Goal: Check status: Check status

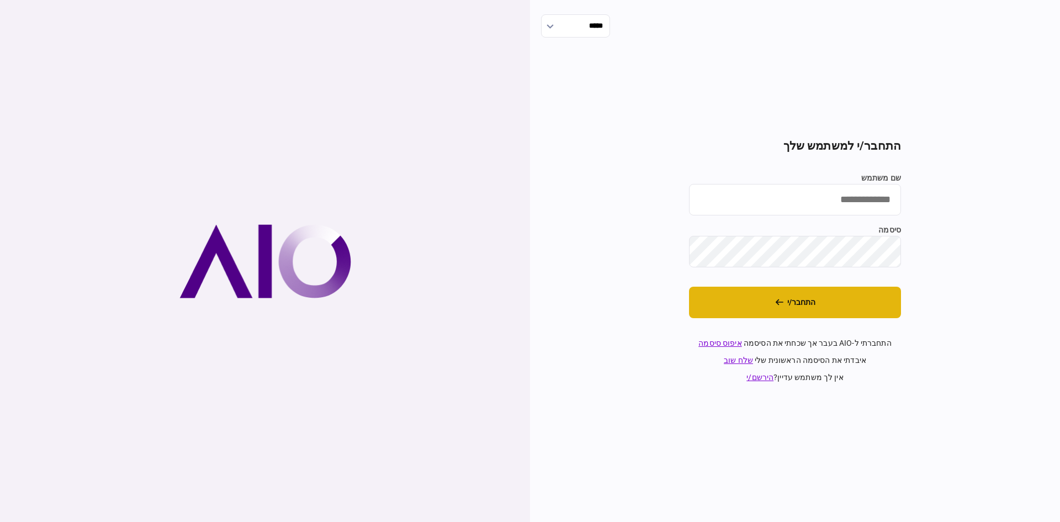
type input "**********"
click at [806, 304] on button "התחבר/י" at bounding box center [795, 301] width 212 height 31
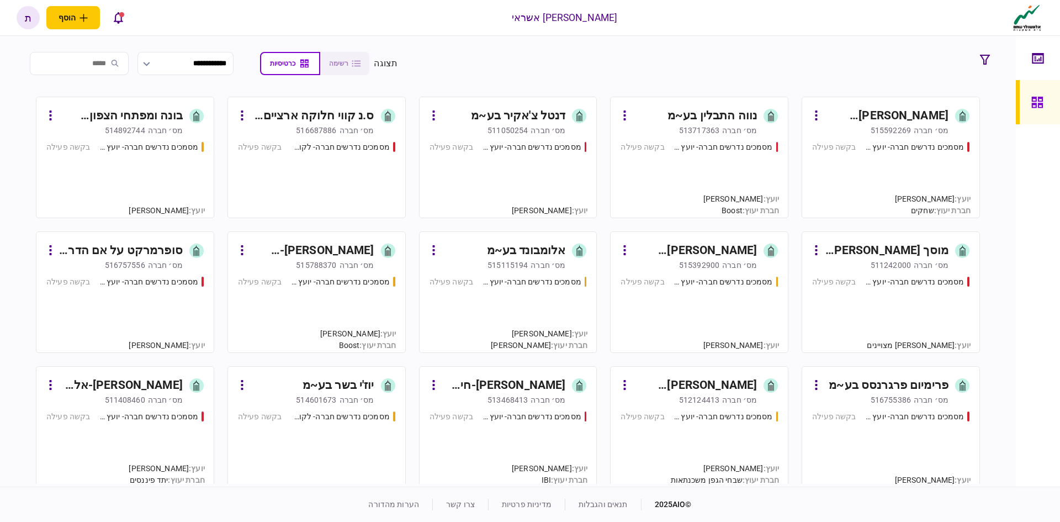
click at [523, 114] on div "דנטל צ'אקיר בע~מ" at bounding box center [518, 116] width 94 height 18
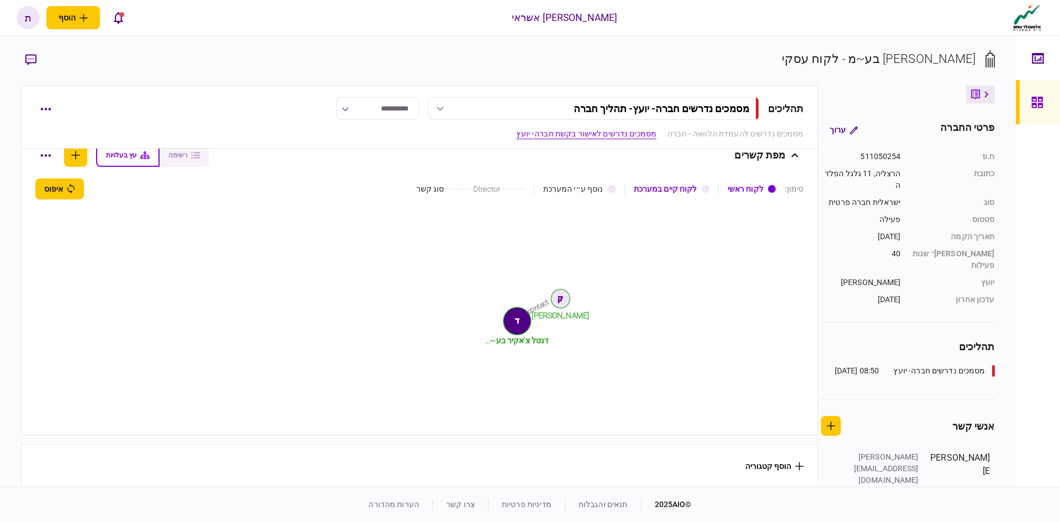
scroll to position [497, 0]
